Goal: Find specific page/section: Find specific page/section

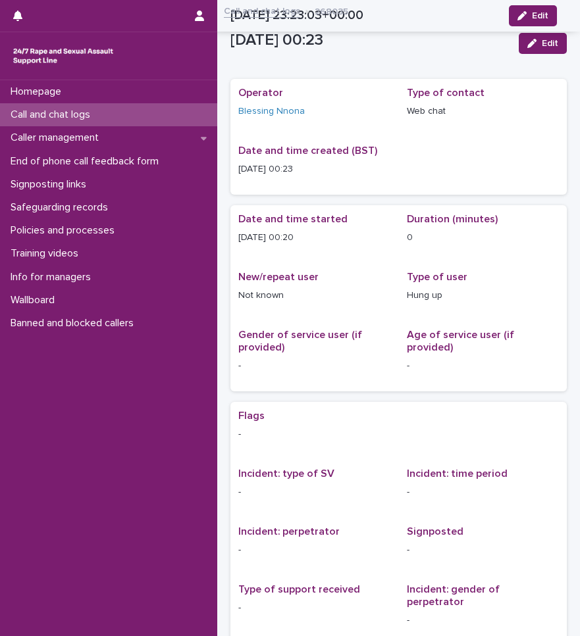
scroll to position [103, 0]
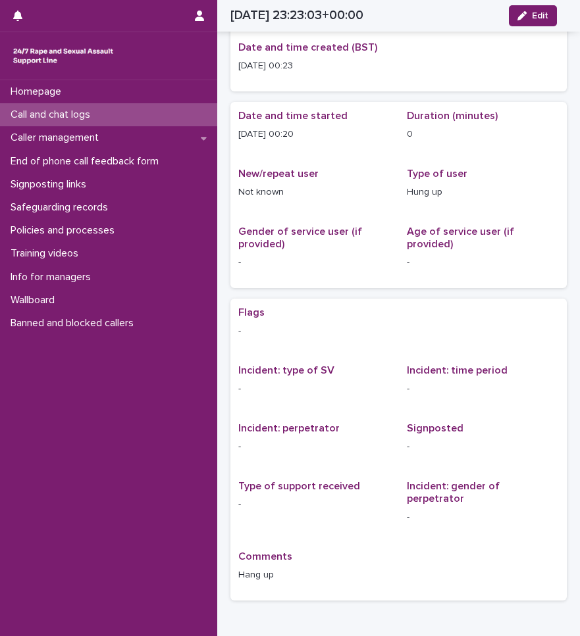
click at [139, 114] on div "Call and chat logs" at bounding box center [108, 114] width 217 height 23
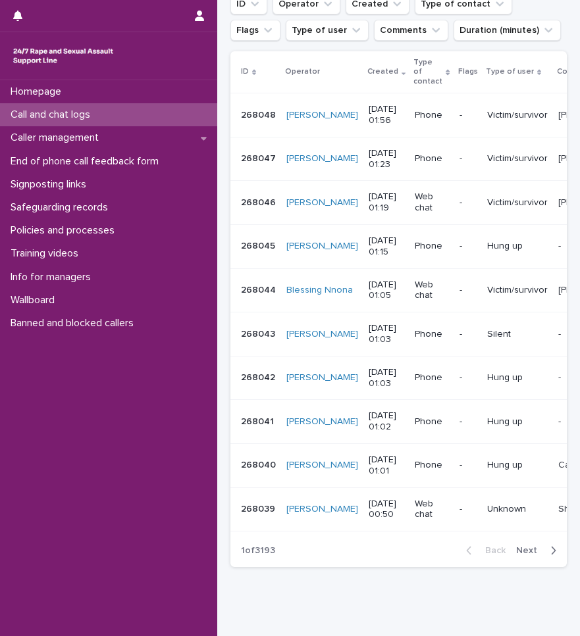
scroll to position [194, 0]
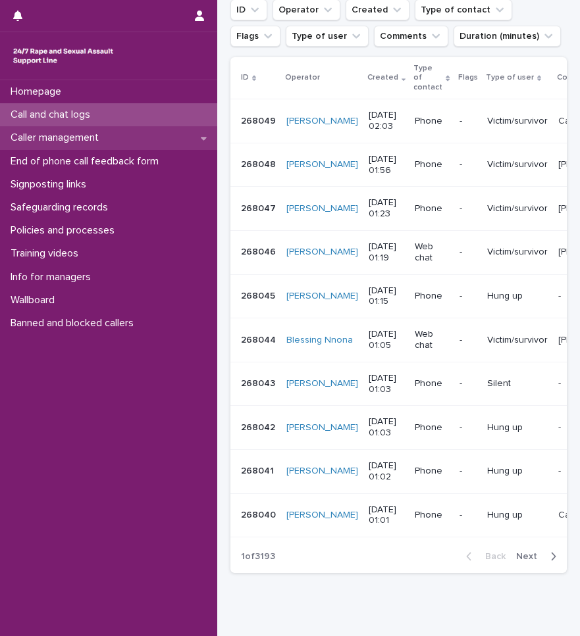
click at [97, 134] on p "Caller management" at bounding box center [57, 138] width 104 height 13
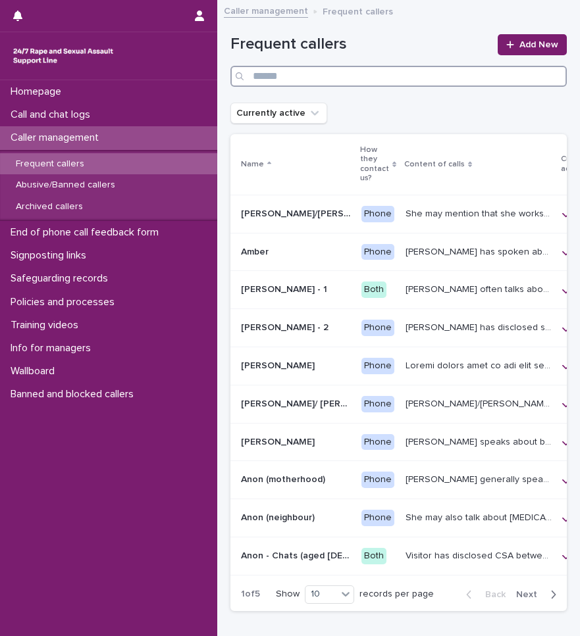
click at [327, 76] on input "Search" at bounding box center [398, 76] width 336 height 21
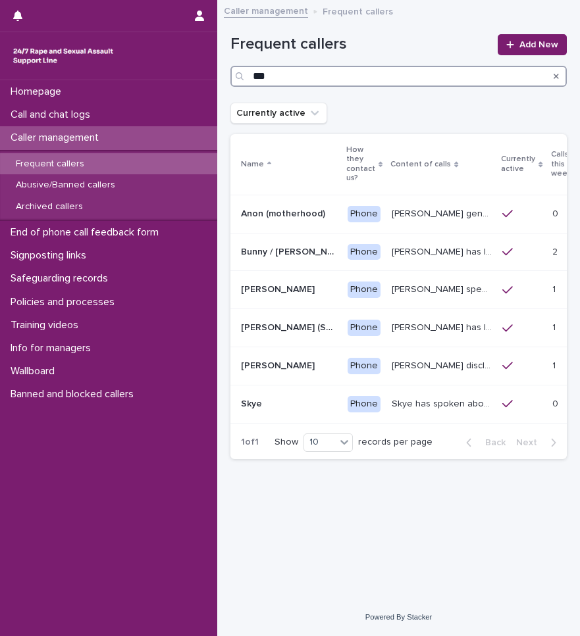
type input "***"
